Goal: Find specific page/section: Find specific page/section

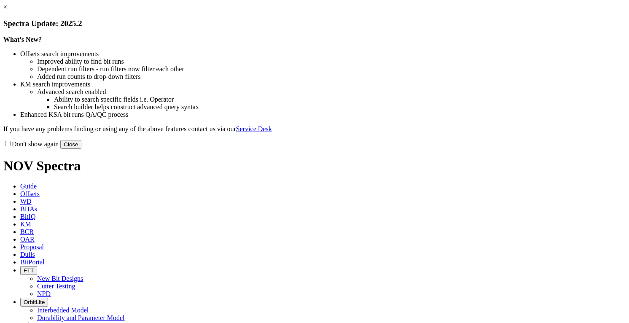
click at [81, 149] on button "Close" at bounding box center [70, 144] width 21 height 9
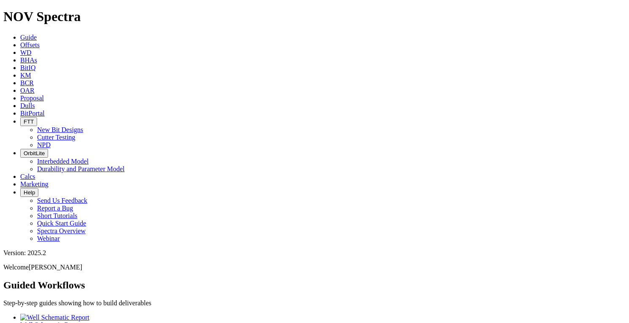
click at [40, 41] on span "Offsets" at bounding box center [29, 44] width 19 height 7
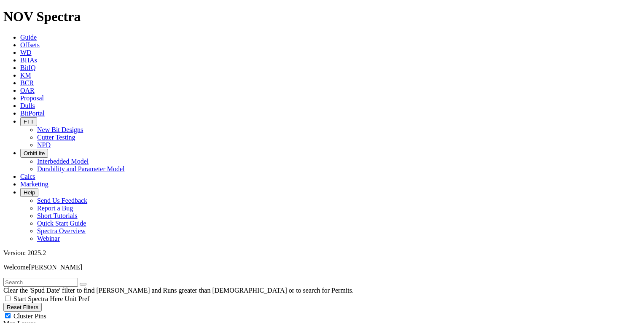
click at [70, 278] on input "text" at bounding box center [40, 282] width 75 height 9
type input "A318700"
click at [35, 102] on span "Dulls" at bounding box center [27, 105] width 15 height 7
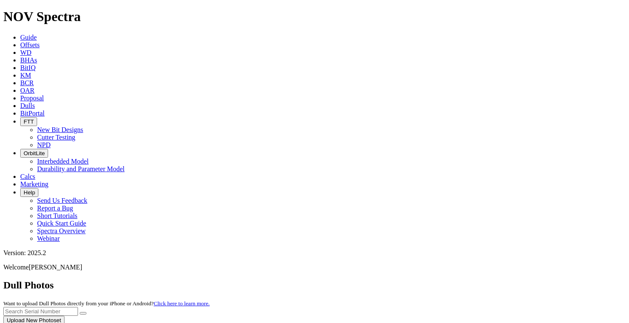
click at [492, 323] on div at bounding box center [314, 325] width 622 height 0
click at [489, 323] on div at bounding box center [314, 325] width 622 height 0
click at [78, 307] on input "text" at bounding box center [40, 311] width 75 height 9
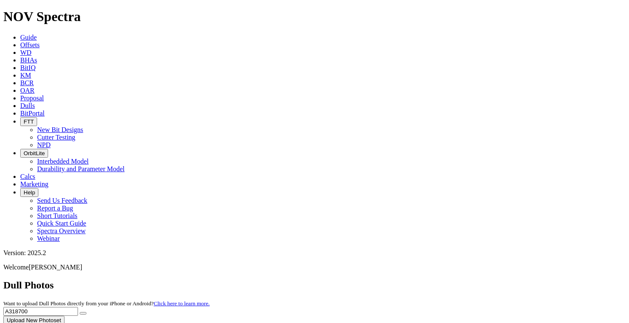
type input "A318700"
click at [83, 313] on icon "submit" at bounding box center [83, 313] width 0 height 0
